Goal: Task Accomplishment & Management: Manage account settings

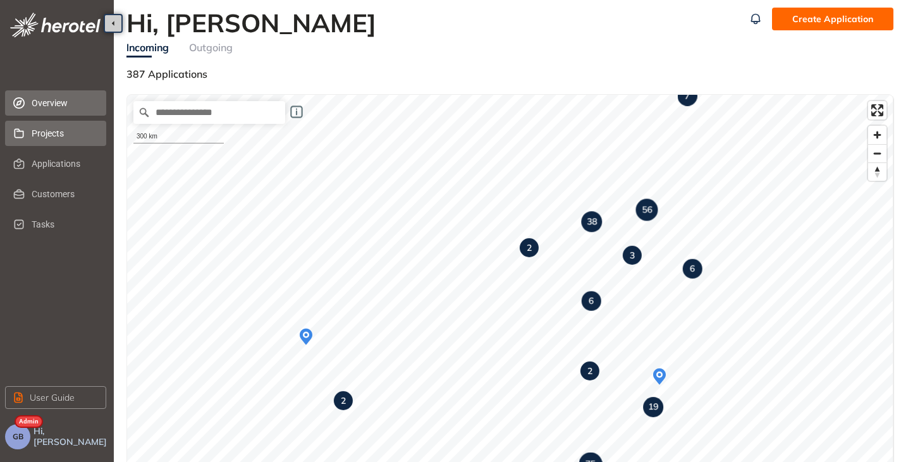
click at [30, 137] on li "Projects" at bounding box center [55, 133] width 101 height 25
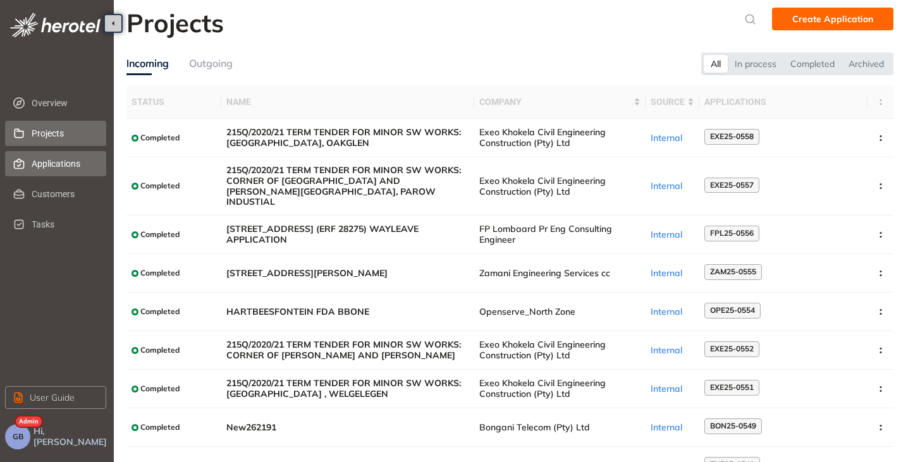
click at [46, 155] on span "Applications" at bounding box center [64, 163] width 64 height 25
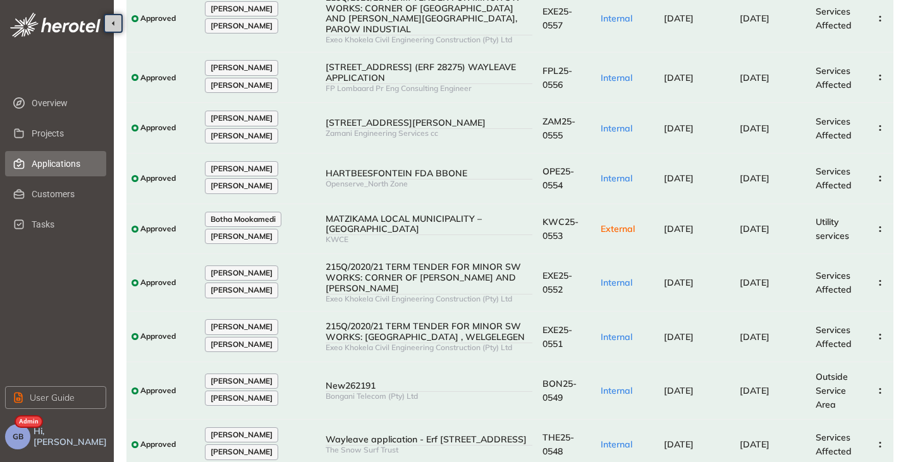
scroll to position [221, 0]
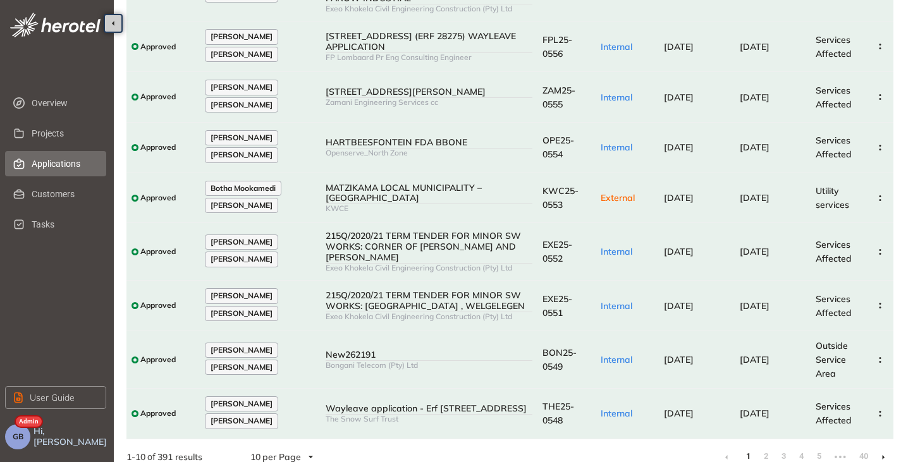
click at [18, 437] on span "GB" at bounding box center [18, 436] width 11 height 9
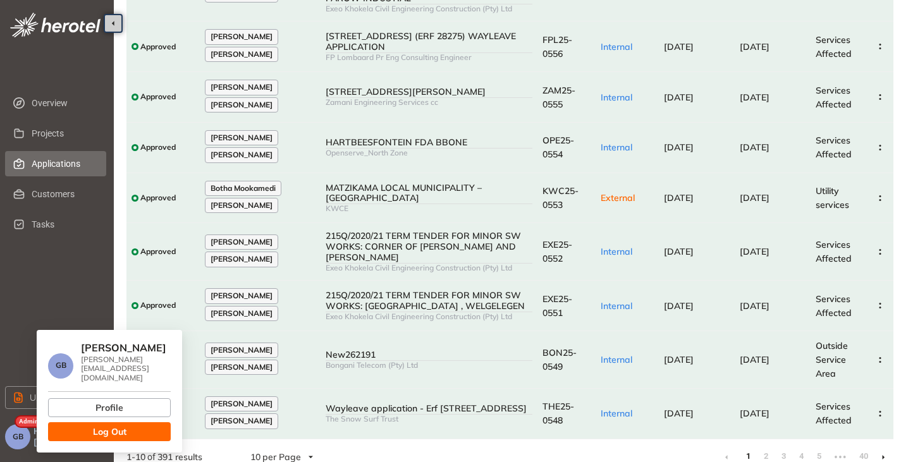
click at [117, 425] on span "Log Out" at bounding box center [109, 432] width 33 height 14
